Goal: Task Accomplishment & Management: Manage account settings

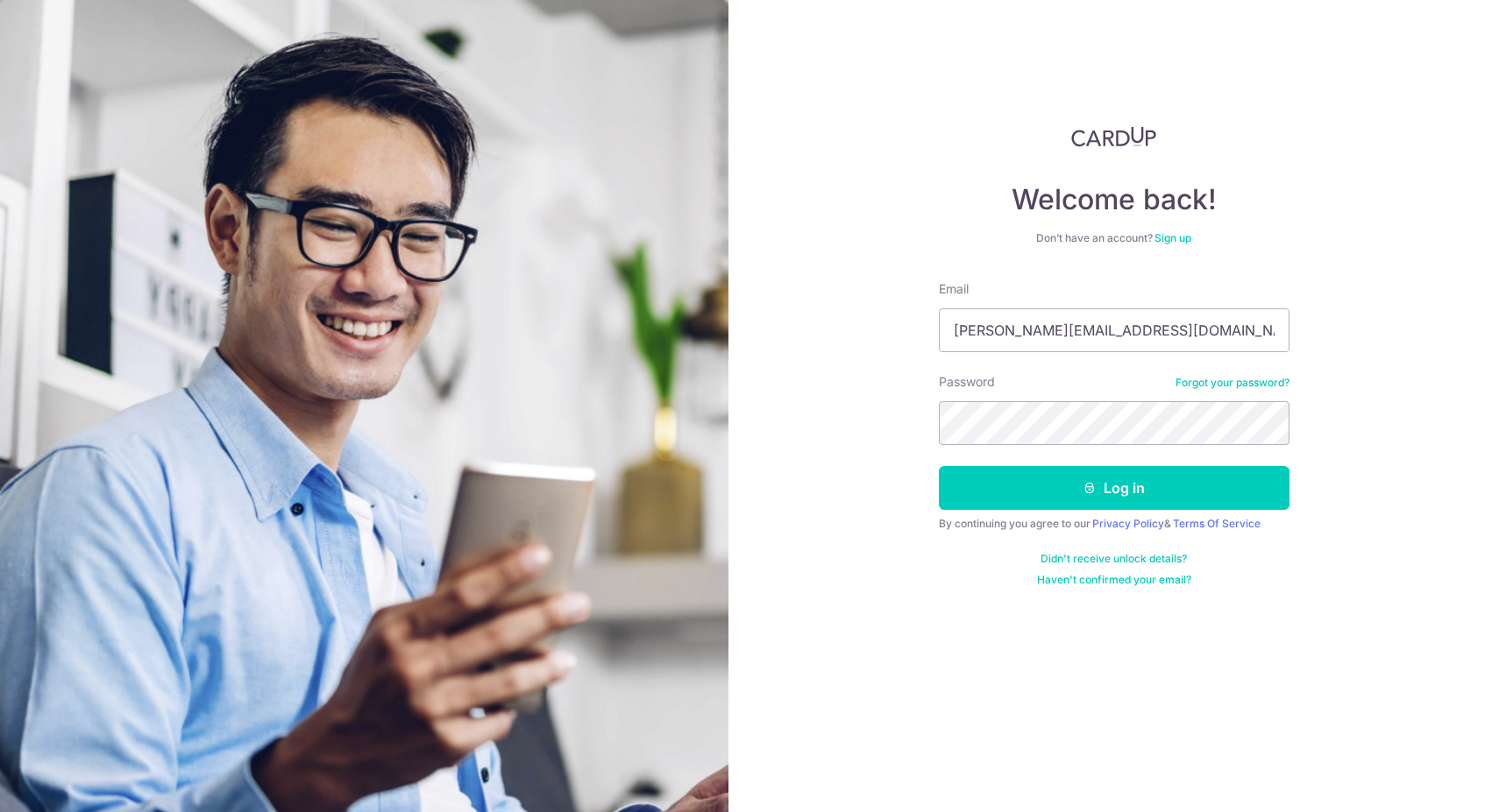
type input "christopher@8cap.sg"
click at [1113, 489] on button "Log in" at bounding box center [1113, 488] width 351 height 44
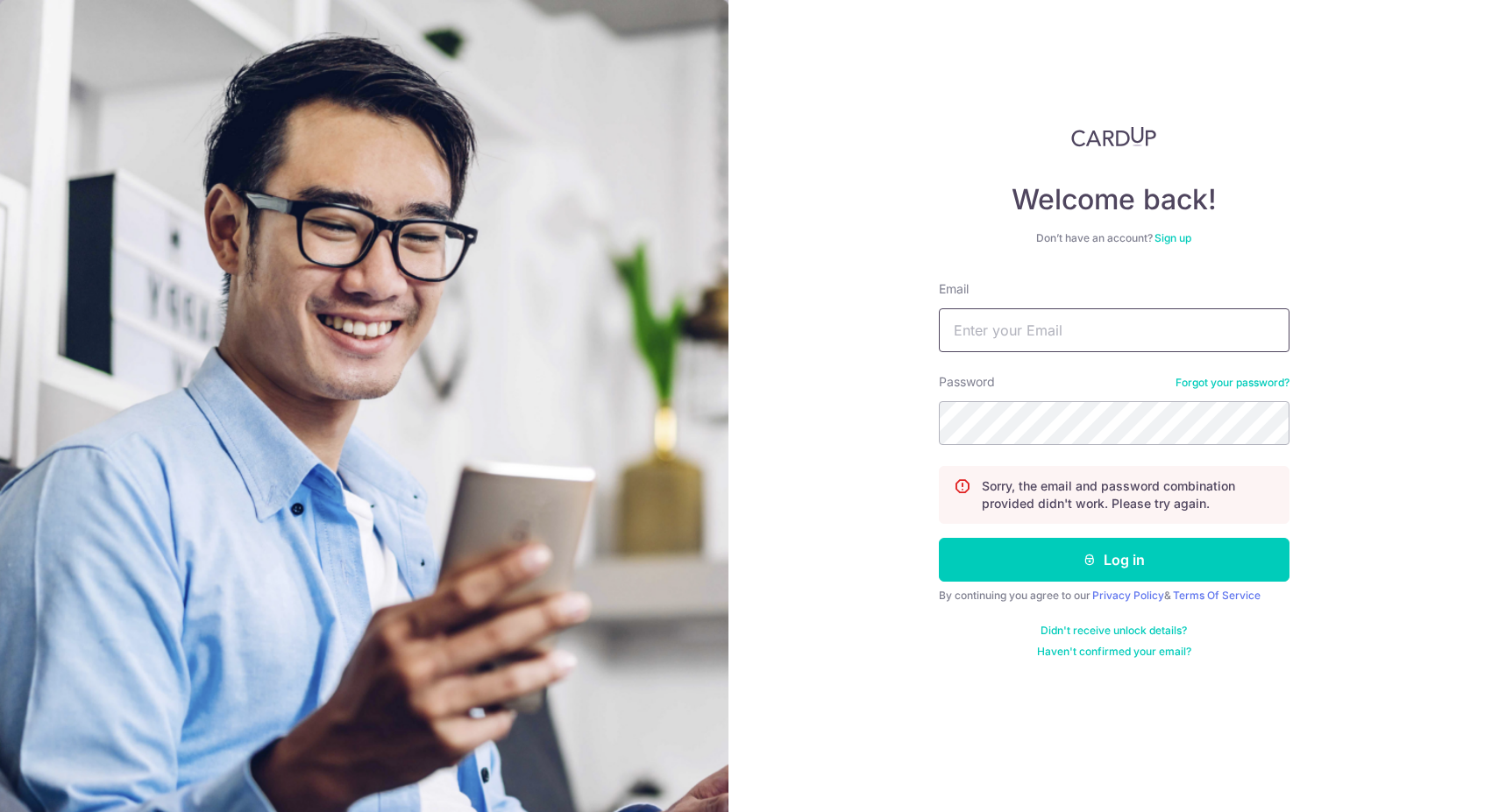
paste input "[PERSON_NAME][EMAIL_ADDRESS][DOMAIN_NAME]"
type input "[PERSON_NAME][EMAIL_ADDRESS][DOMAIN_NAME]"
click at [1143, 340] on input "[PERSON_NAME][EMAIL_ADDRESS][DOMAIN_NAME]" at bounding box center [1113, 330] width 351 height 44
paste input "[PERSON_NAME][EMAIL_ADDRESS][DOMAIN_NAME]"
type input "[PERSON_NAME][EMAIL_ADDRESS][DOMAIN_NAME]"
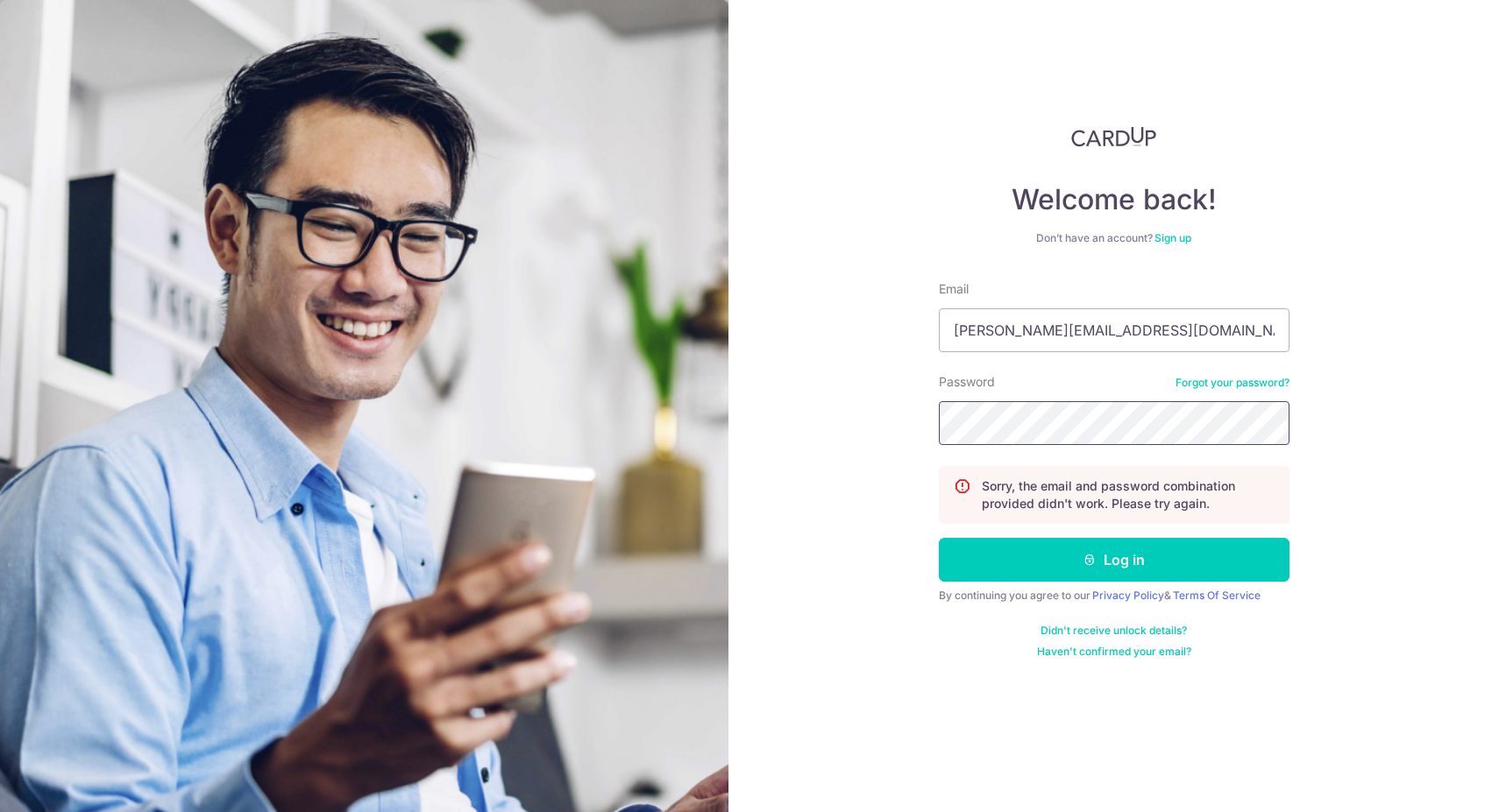
click at [1113, 560] on button "Log in" at bounding box center [1113, 559] width 351 height 44
